Goal: Transaction & Acquisition: Purchase product/service

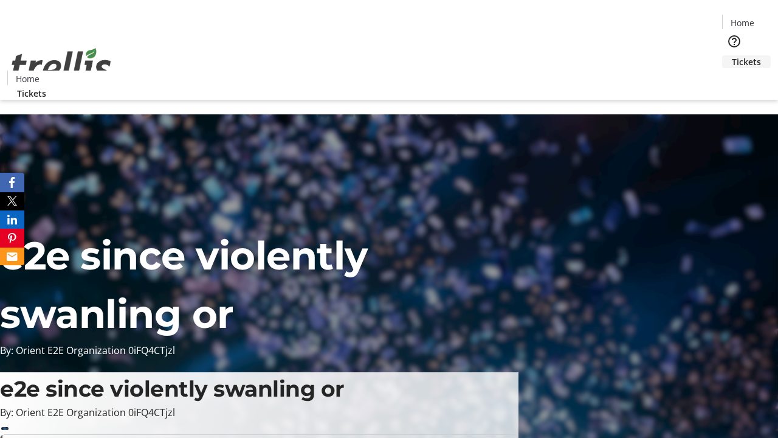
click at [732, 55] on span "Tickets" at bounding box center [746, 61] width 29 height 13
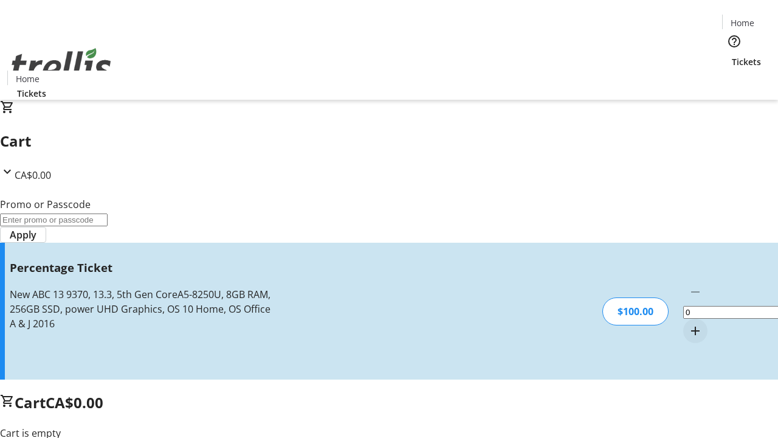
click at [688, 324] on mat-icon "Increment by one" at bounding box center [695, 331] width 15 height 15
type input "1"
type input "BAR"
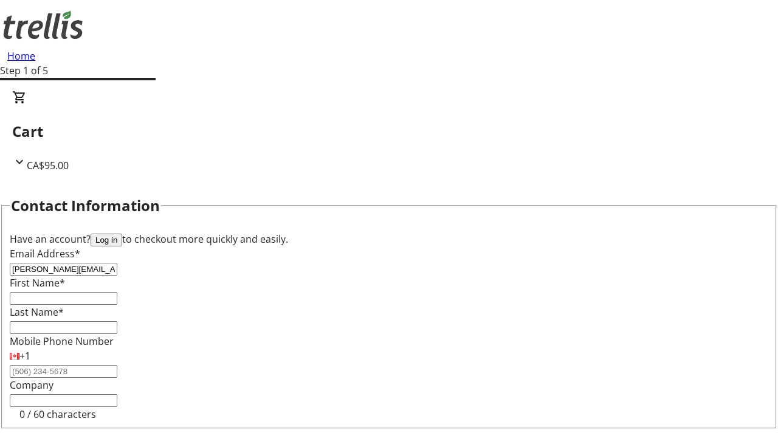
type input "[PERSON_NAME][EMAIL_ADDRESS][DOMAIN_NAME]"
type input "[PERSON_NAME]"
type input "Dach"
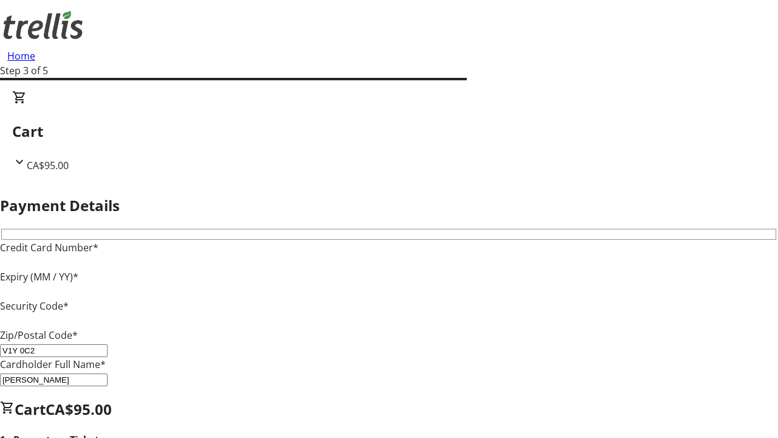
type input "V1Y 0C2"
